Goal: Check status

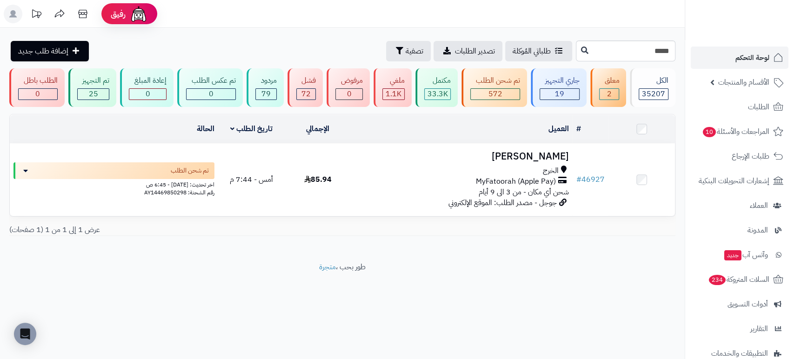
click at [689, 47] on div "رفيق ! الطلبات معالجة مكتمل إرجاع المنتجات العملاء المتواجدون الان 47776 عملاء …" at bounding box center [397, 179] width 794 height 359
type input "*****"
click at [581, 50] on icon at bounding box center [584, 49] width 7 height 7
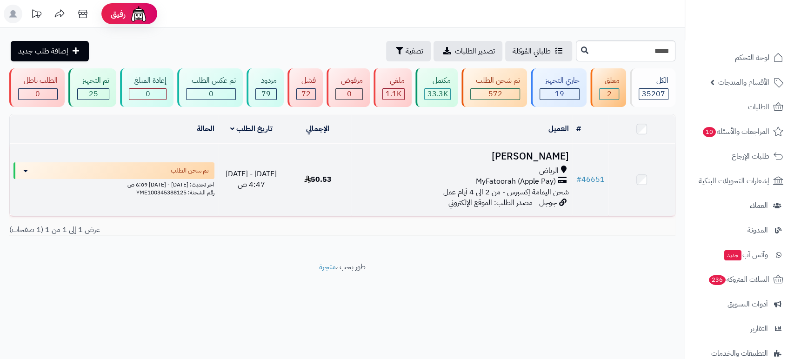
click at [514, 151] on h3 "Aryam Aldawsari" at bounding box center [462, 156] width 214 height 11
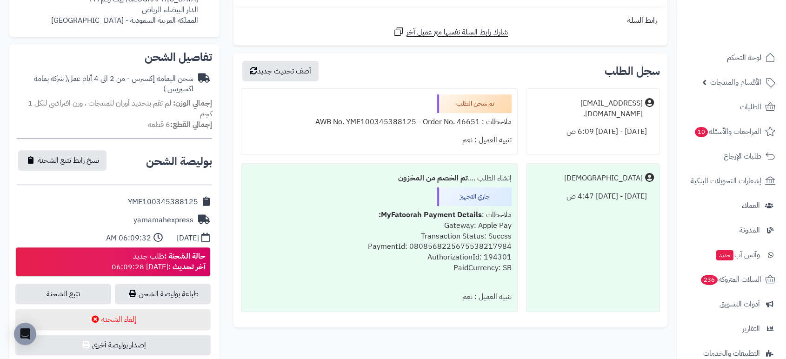
scroll to position [298, 0]
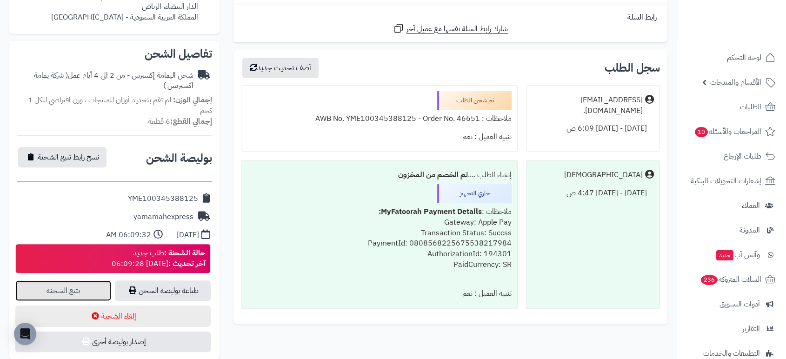
click at [72, 285] on link "تتبع الشحنة" at bounding box center [63, 290] width 96 height 20
